Goal: Find specific page/section

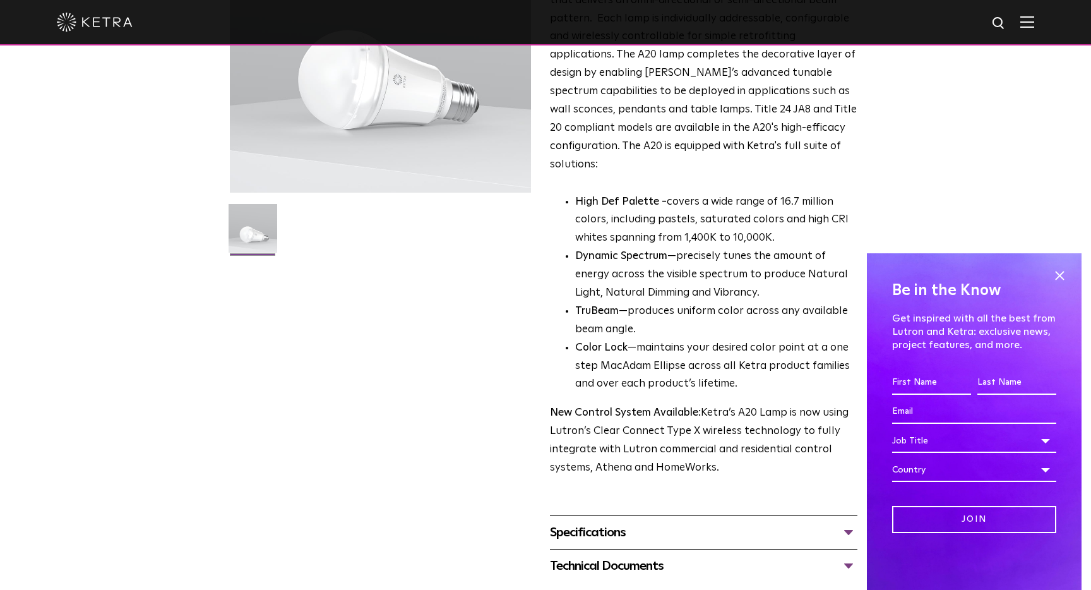
scroll to position [199, 0]
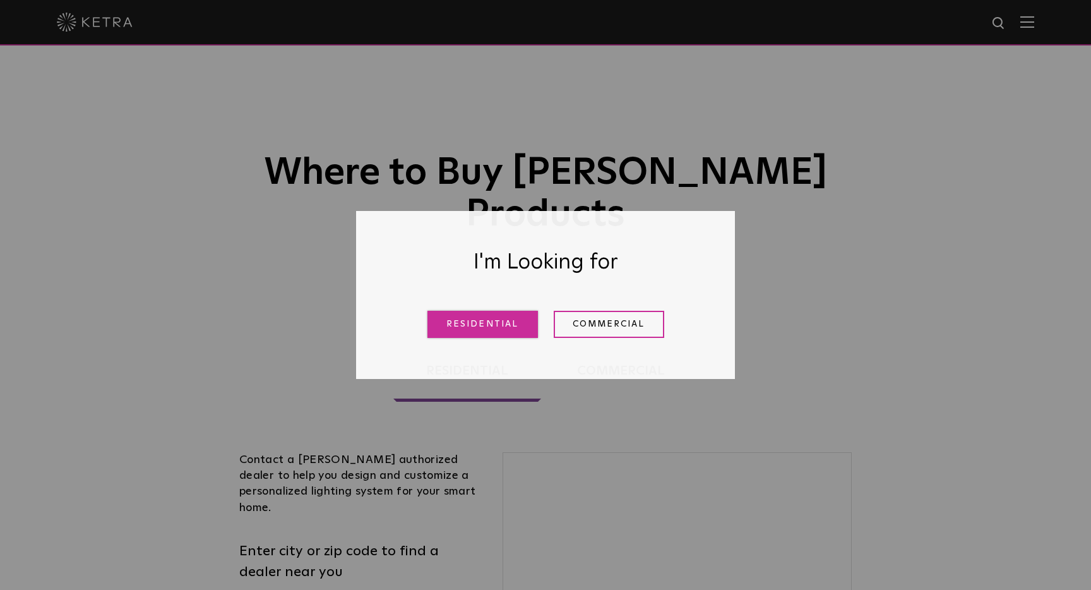
click at [489, 329] on link "Residential" at bounding box center [482, 324] width 110 height 27
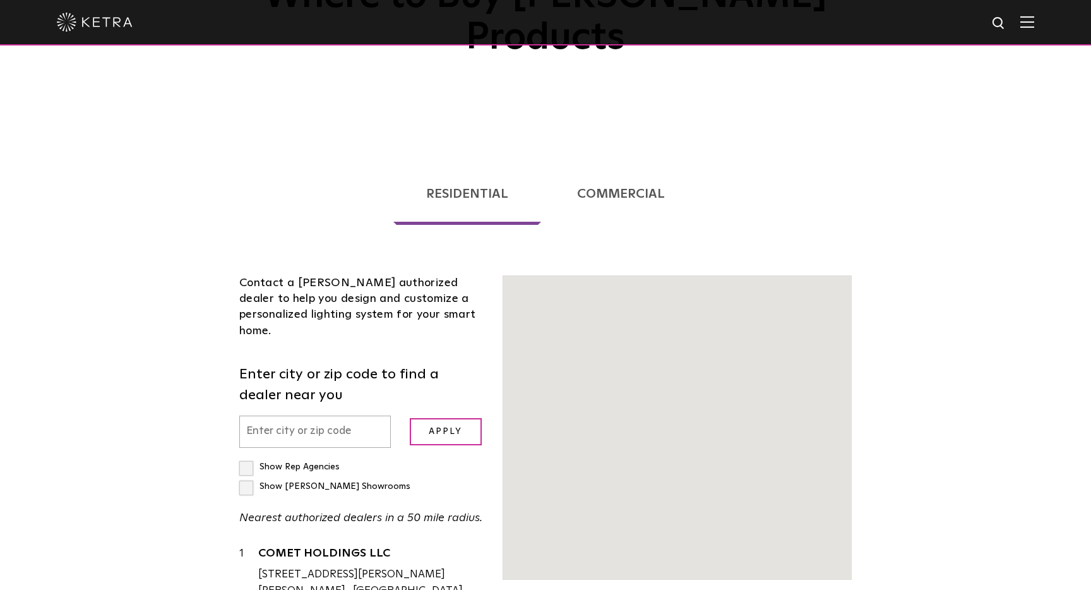
scroll to position [322, 0]
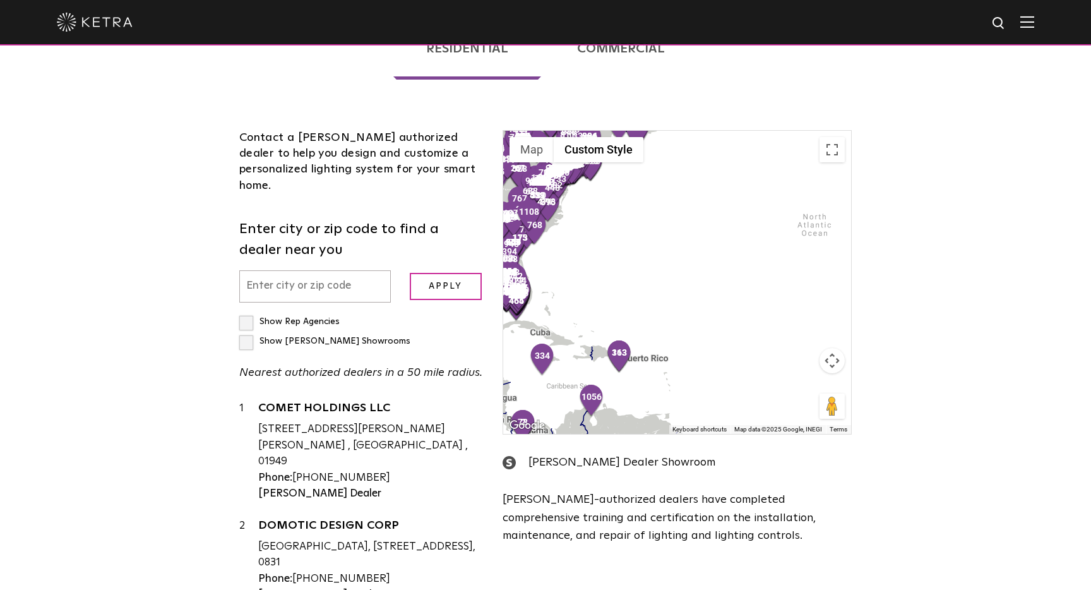
drag, startPoint x: 837, startPoint y: 296, endPoint x: 560, endPoint y: 187, distance: 297.6
click at [560, 187] on div "To navigate, press the arrow keys." at bounding box center [677, 282] width 348 height 303
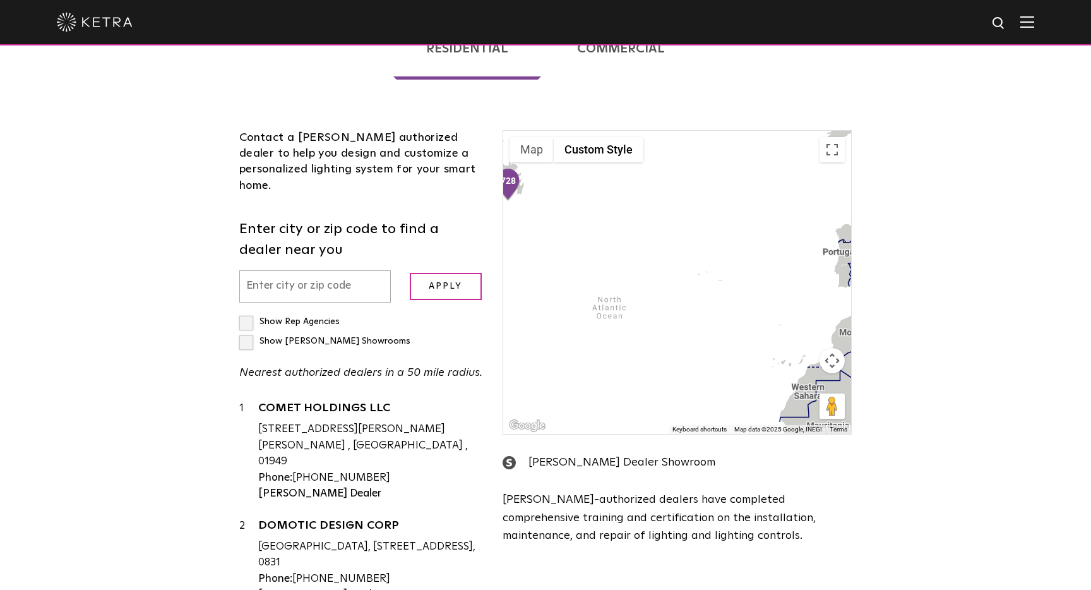
drag, startPoint x: 767, startPoint y: 177, endPoint x: 564, endPoint y: 266, distance: 221.9
click at [564, 266] on div at bounding box center [677, 282] width 348 height 303
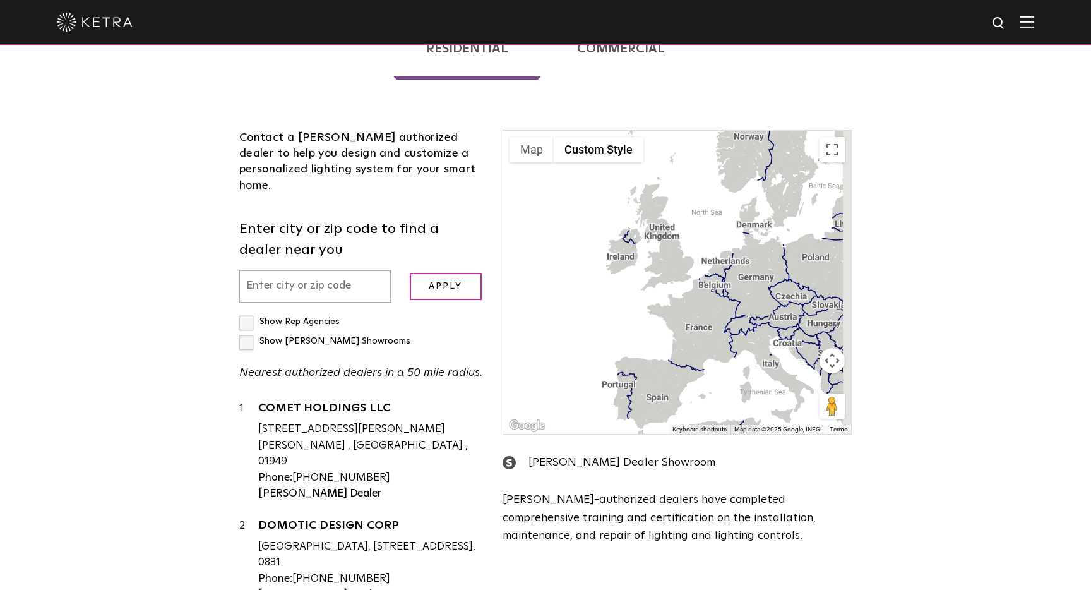
drag, startPoint x: 763, startPoint y: 184, endPoint x: 586, endPoint y: 306, distance: 214.3
click at [586, 306] on div at bounding box center [677, 282] width 348 height 303
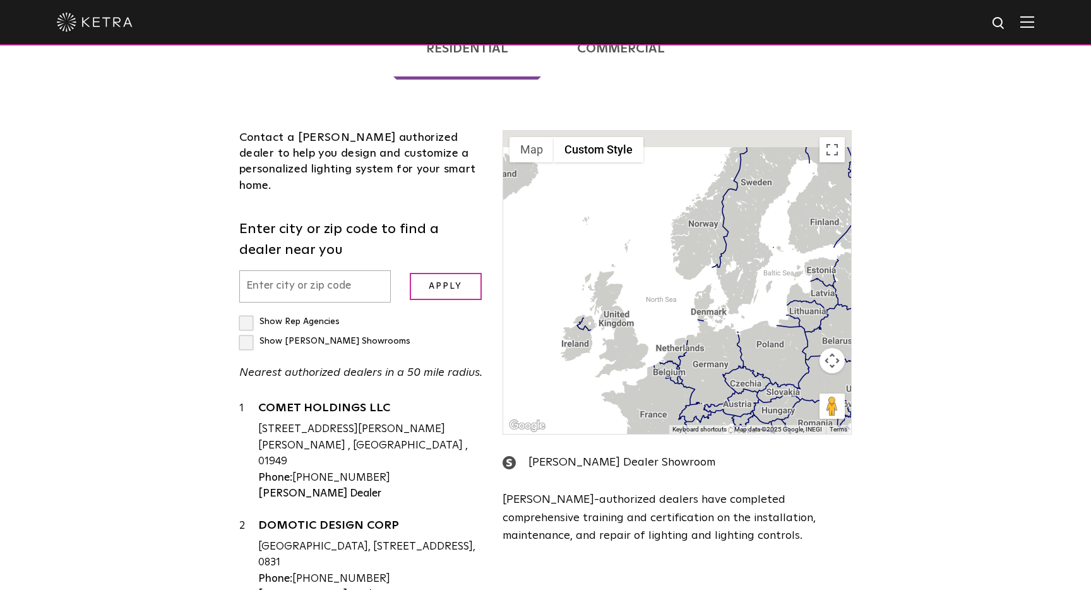
drag, startPoint x: 701, startPoint y: 183, endPoint x: 687, endPoint y: 256, distance: 74.5
click at [687, 256] on div at bounding box center [677, 282] width 348 height 303
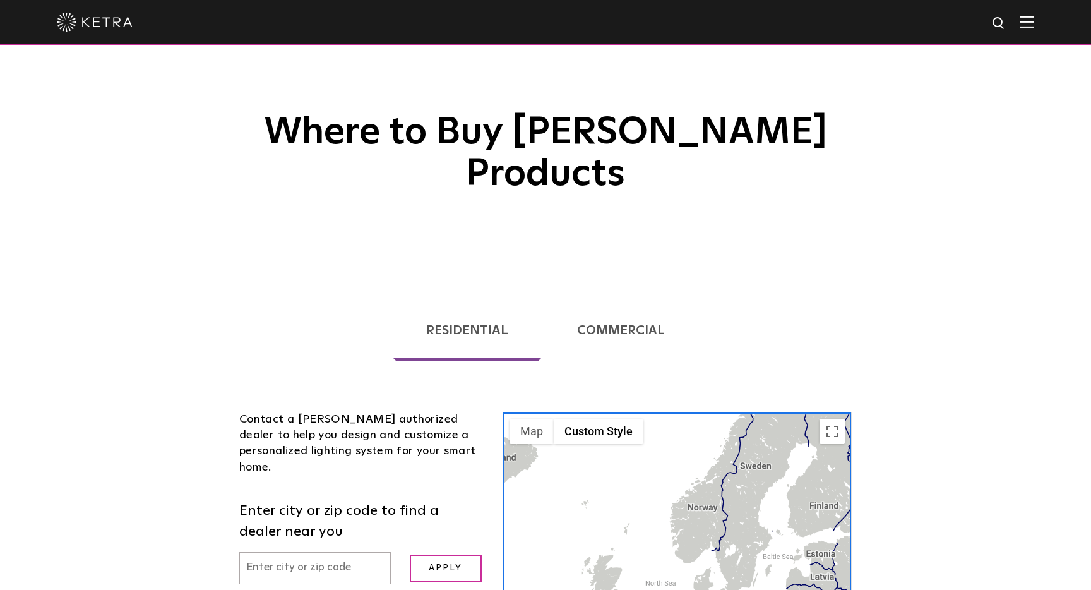
scroll to position [37, 0]
